Goal: Navigation & Orientation: Find specific page/section

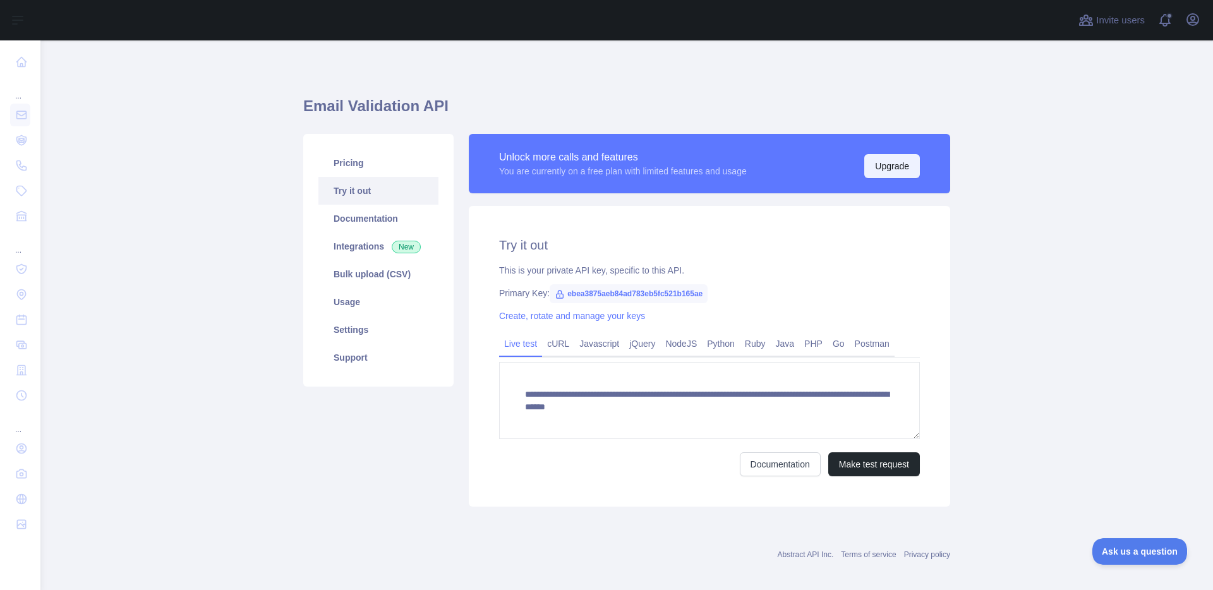
scroll to position [10, 0]
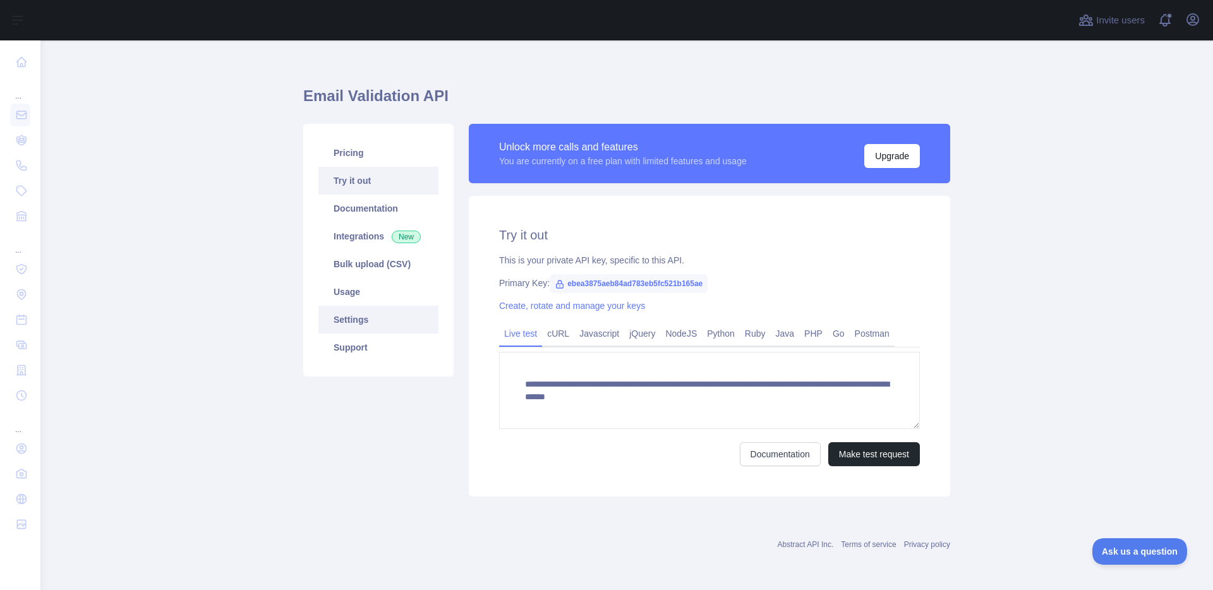
click at [370, 324] on link "Settings" at bounding box center [378, 320] width 120 height 28
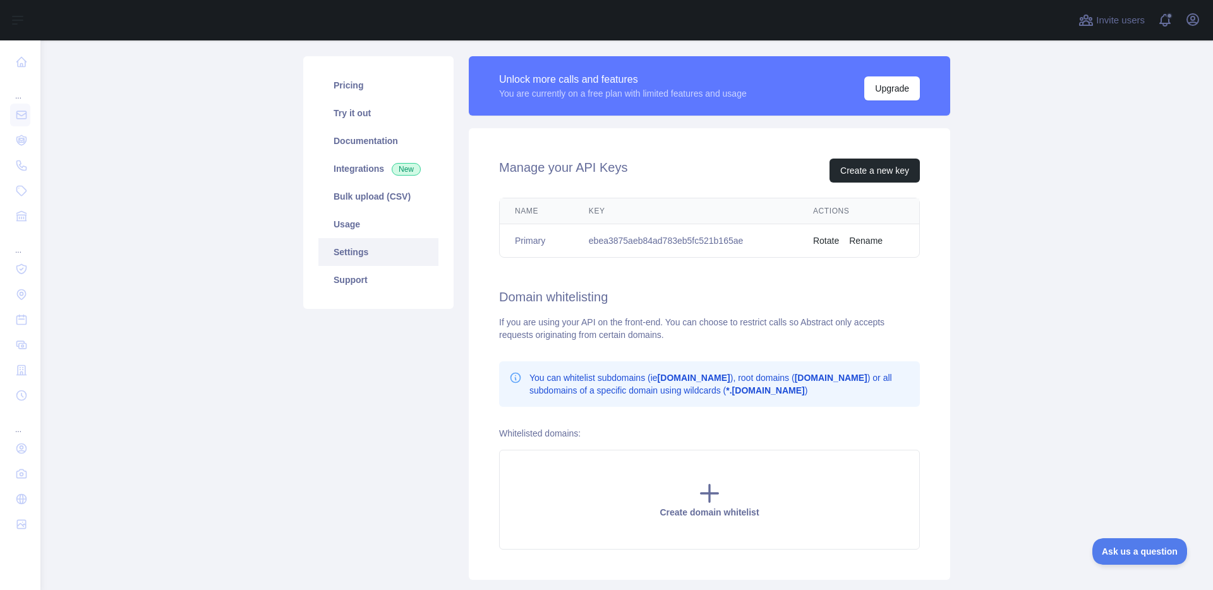
scroll to position [161, 0]
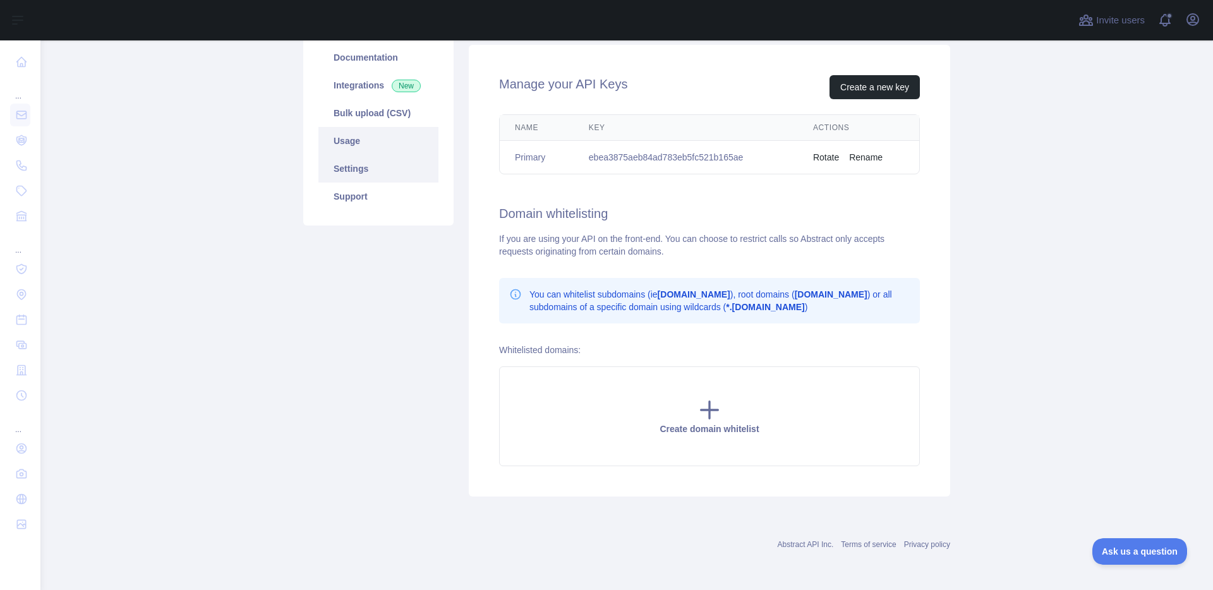
click at [358, 152] on link "Usage" at bounding box center [378, 141] width 120 height 28
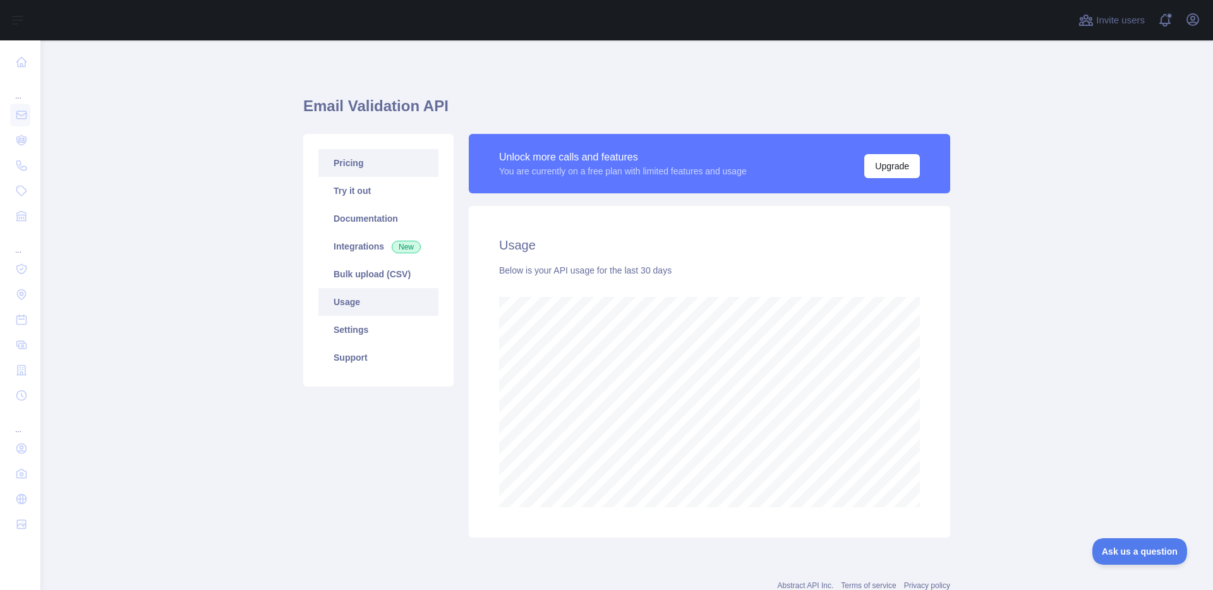
scroll to position [550, 1173]
click at [363, 243] on link "Integrations New" at bounding box center [378, 247] width 120 height 28
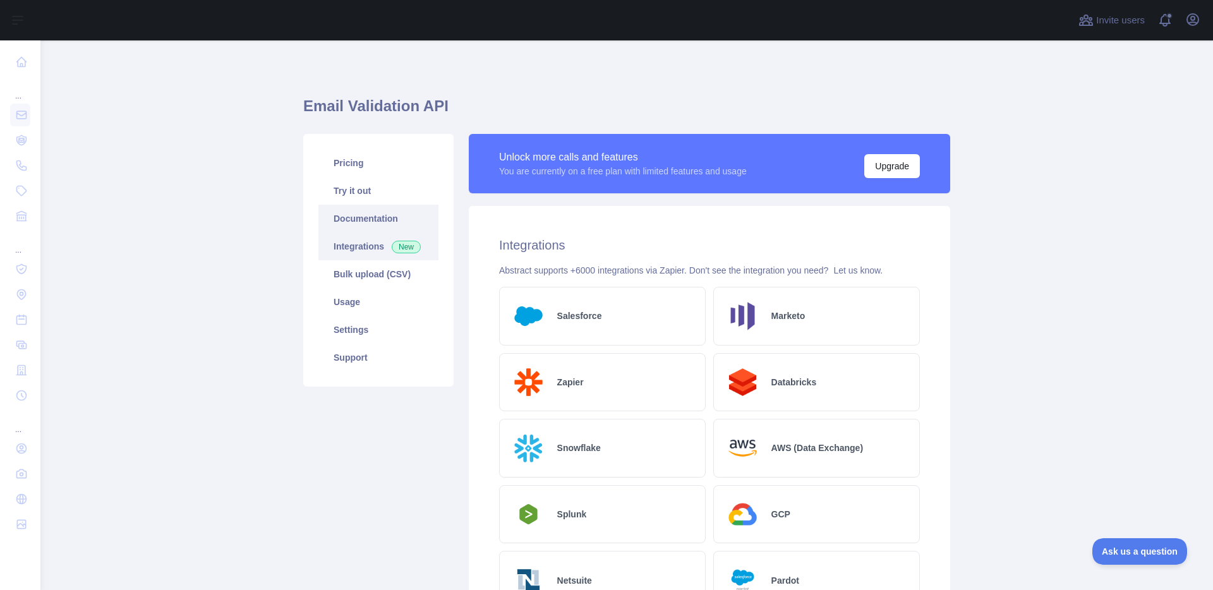
click at [363, 219] on link "Documentation" at bounding box center [378, 219] width 120 height 28
click at [357, 164] on link "Pricing" at bounding box center [378, 163] width 120 height 28
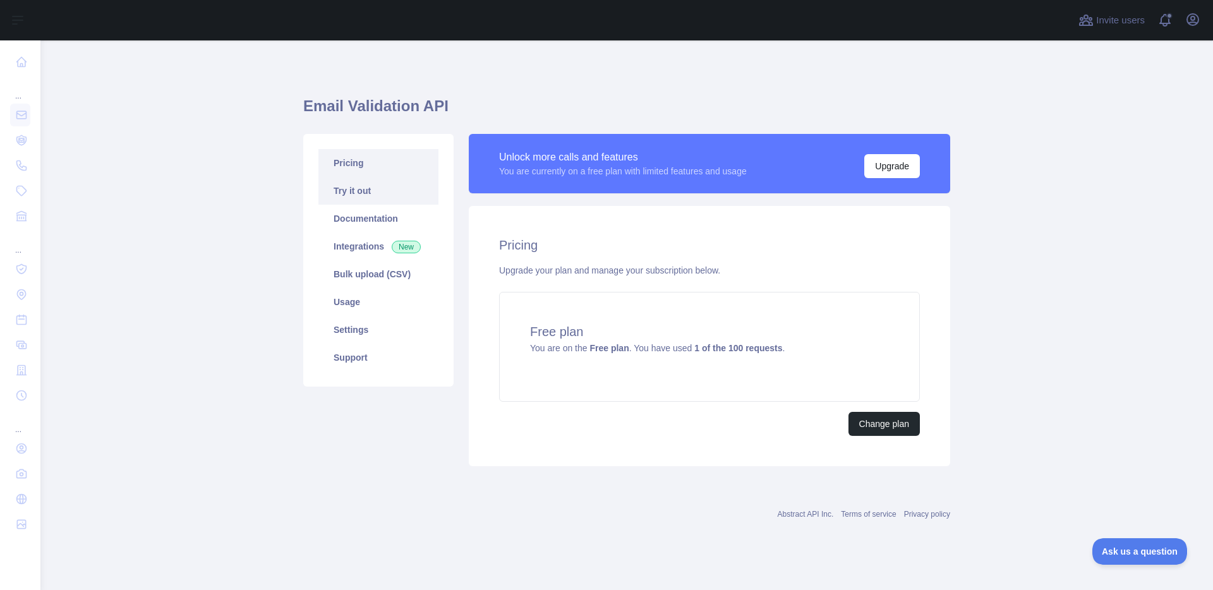
click at [361, 184] on link "Try it out" at bounding box center [378, 191] width 120 height 28
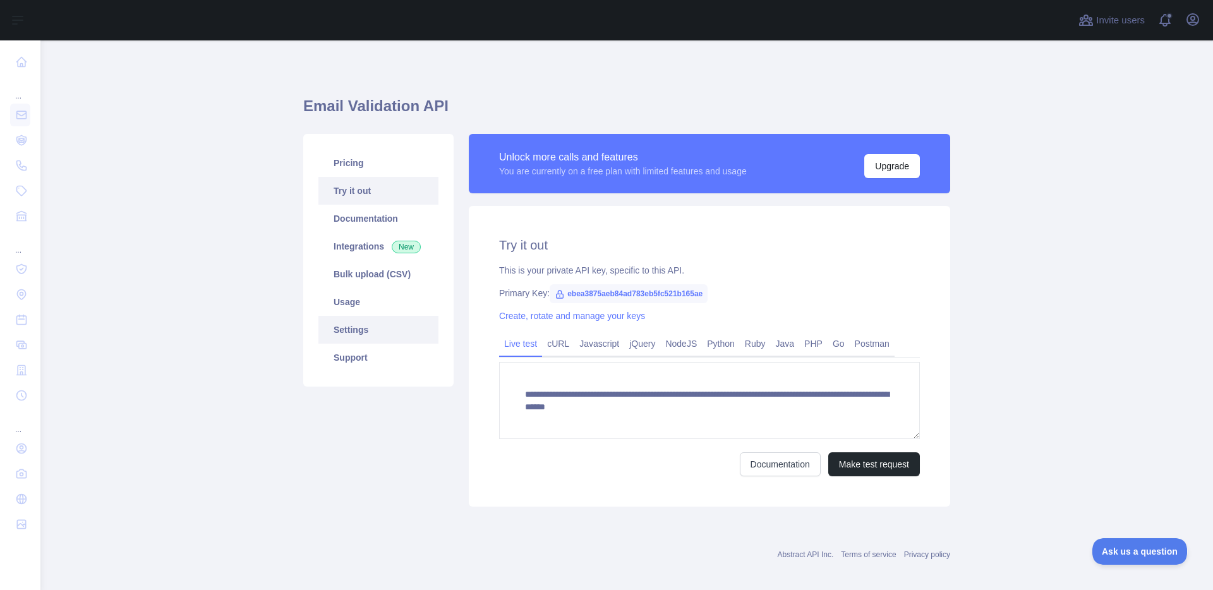
drag, startPoint x: 367, startPoint y: 325, endPoint x: 376, endPoint y: 330, distance: 10.2
click at [368, 325] on link "Settings" at bounding box center [378, 330] width 120 height 28
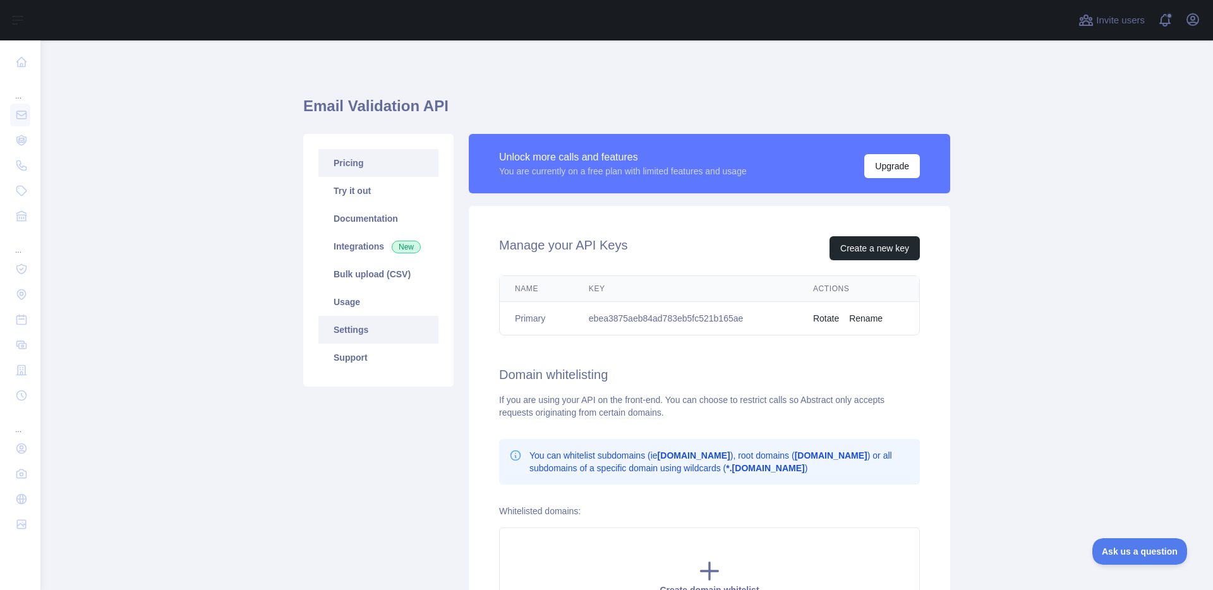
click at [361, 164] on link "Pricing" at bounding box center [378, 163] width 120 height 28
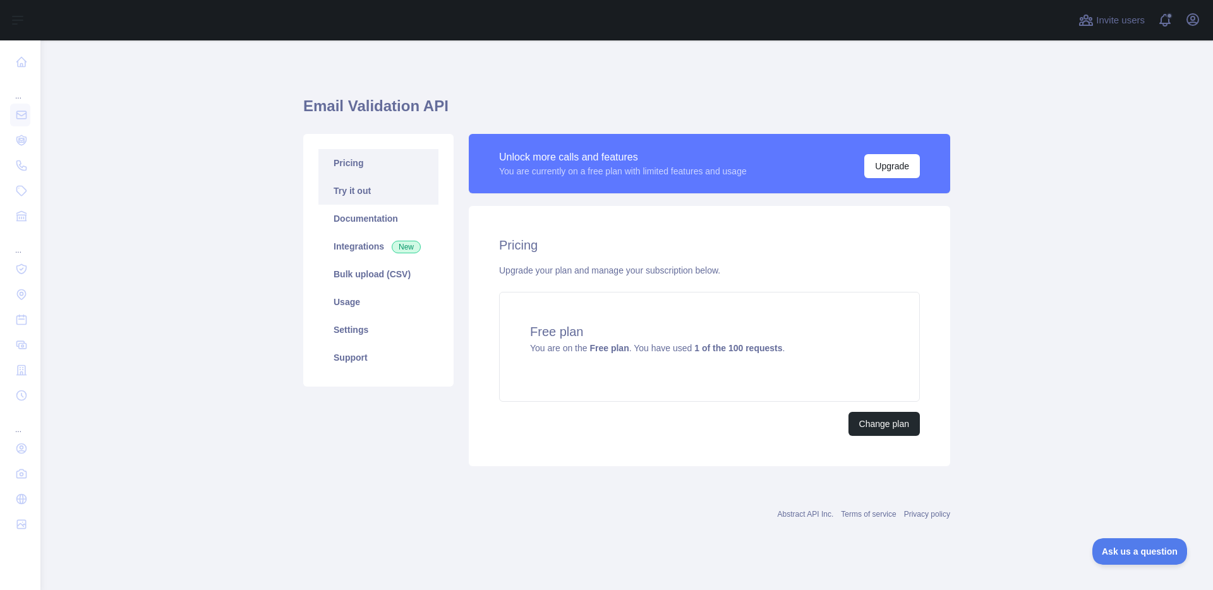
click at [384, 192] on link "Try it out" at bounding box center [378, 191] width 120 height 28
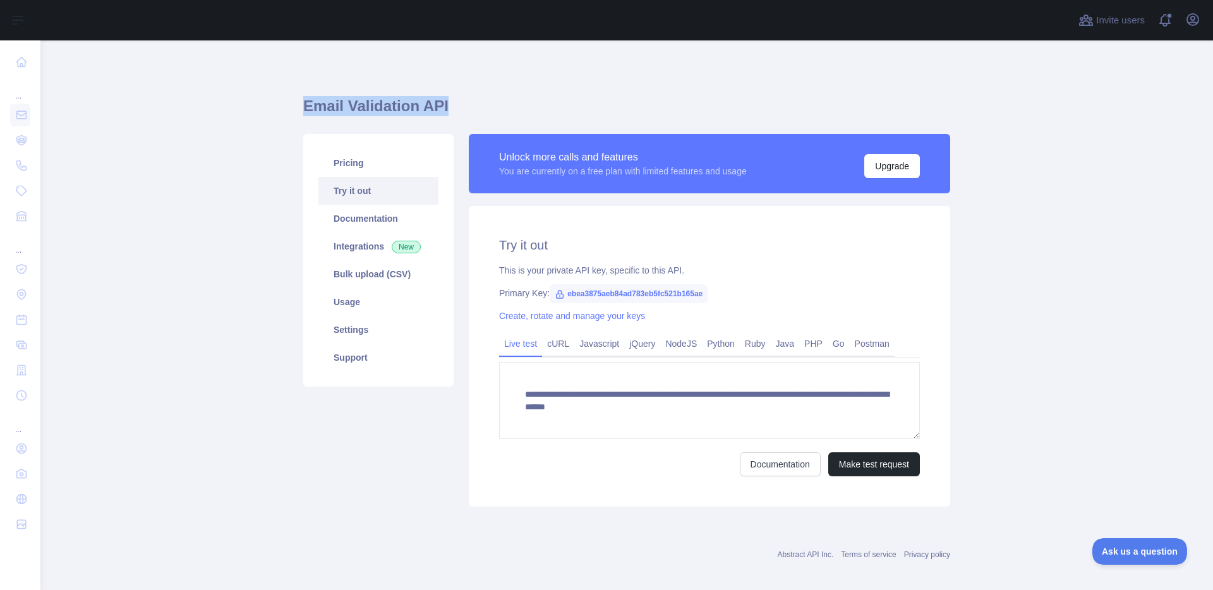
drag, startPoint x: 293, startPoint y: 100, endPoint x: 450, endPoint y: 107, distance: 156.9
click at [450, 107] on main "**********" at bounding box center [626, 315] width 1173 height 550
click at [451, 107] on h1 "Email Validation API" at bounding box center [626, 111] width 647 height 30
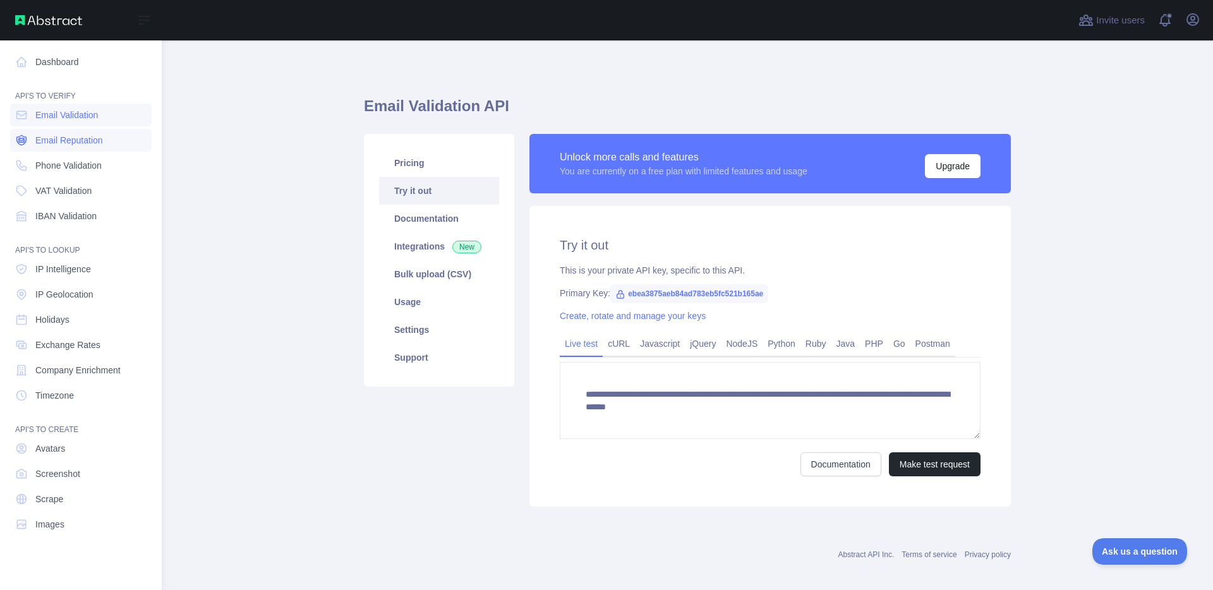
click at [90, 140] on span "Email Reputation" at bounding box center [69, 140] width 68 height 13
click at [58, 113] on span "Email Validation" at bounding box center [66, 115] width 63 height 13
click at [61, 137] on span "Email Reputation" at bounding box center [69, 140] width 68 height 13
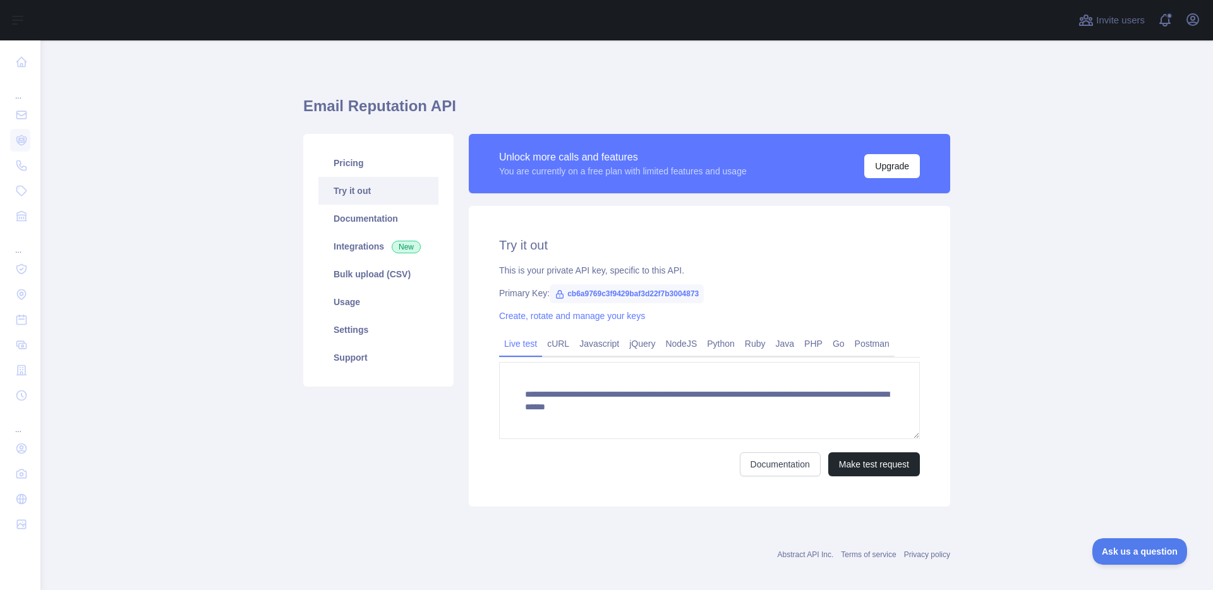
click at [640, 289] on span "cb6a9769c3f9429baf3d22f7b3004873" at bounding box center [627, 293] width 154 height 19
copy span "cb6a9769c3f9429baf3d22f7b3004873"
